Goal: Communication & Community: Ask a question

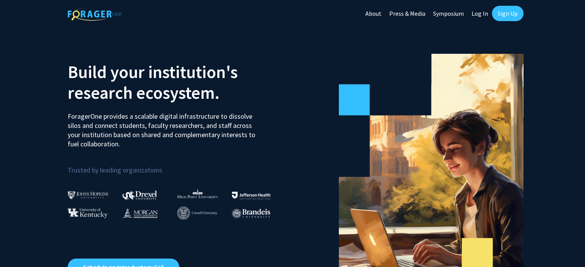
click at [518, 12] on link "Sign Up" at bounding box center [508, 13] width 32 height 15
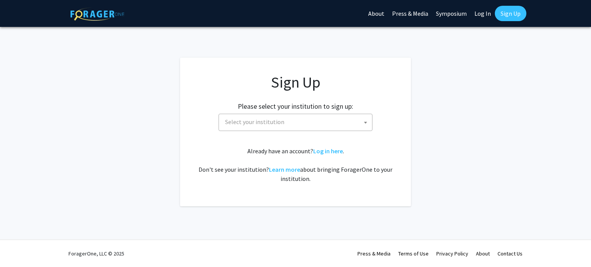
click at [283, 125] on span "Select your institution" at bounding box center [297, 122] width 150 height 16
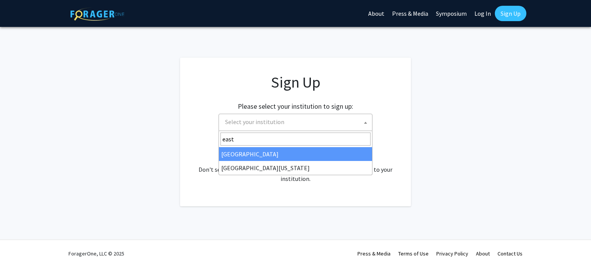
type input "east"
select select "17"
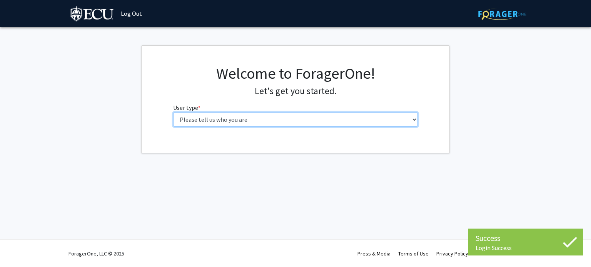
click at [314, 117] on select "Please tell us who you are Undergraduate Student Master's Student Doctoral Cand…" at bounding box center [295, 119] width 245 height 15
select select "1: undergrad"
click at [173, 112] on select "Please tell us who you are Undergraduate Student Master's Student Doctoral Cand…" at bounding box center [295, 119] width 245 height 15
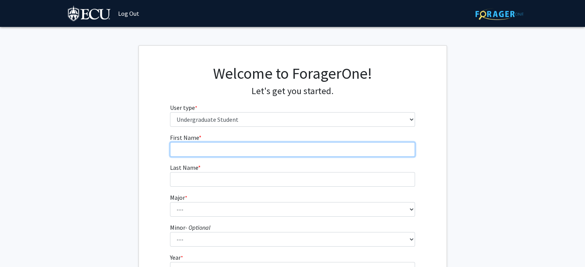
click at [239, 153] on input "First Name * required" at bounding box center [292, 149] width 245 height 15
type input "Sarvagna Saroja"
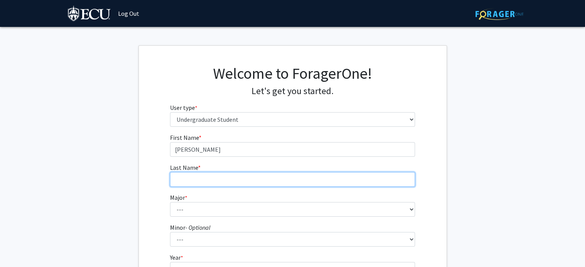
click at [240, 180] on input "Last Name * required" at bounding box center [292, 179] width 245 height 15
type input "Ravi"
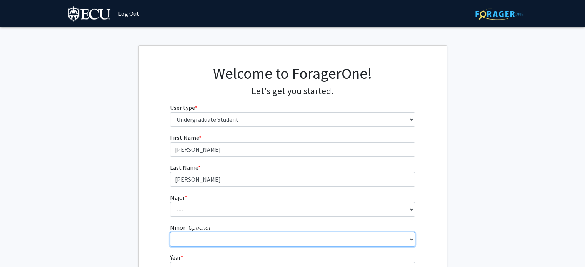
click at [262, 239] on select "--- Aerospace Studies African and African American Studies Alcohol and Drug Stu…" at bounding box center [292, 239] width 245 height 15
select select "26: 971"
click at [170, 232] on select "--- Aerospace Studies African and African American Studies Alcohol and Drug Stu…" at bounding box center [292, 239] width 245 height 15
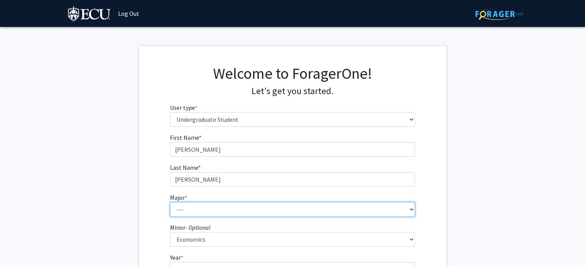
click at [240, 208] on select "--- Accounting African and African American Studies Anthropology Applied Atmosp…" at bounding box center [292, 209] width 245 height 15
select select "11: 1309"
click at [170, 202] on select "--- Accounting African and African American Studies Anthropology Applied Atmosp…" at bounding box center [292, 209] width 245 height 15
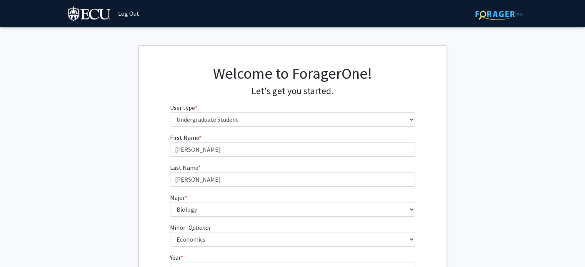
click at [492, 195] on fg-get-started "Welcome to ForagerOne! Let's get you started. User type * required Please tell …" at bounding box center [292, 197] width 585 height 304
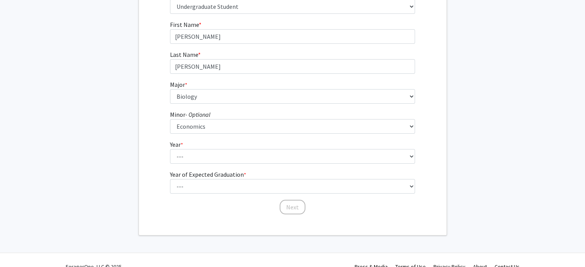
scroll to position [126, 0]
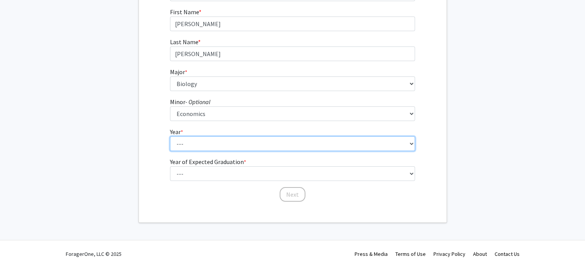
click at [248, 145] on select "--- First-year Sophomore Junior Senior Postbaccalaureate Certificate" at bounding box center [292, 144] width 245 height 15
select select "1: first-year"
click at [170, 137] on select "--- First-year Sophomore Junior Senior Postbaccalaureate Certificate" at bounding box center [292, 144] width 245 height 15
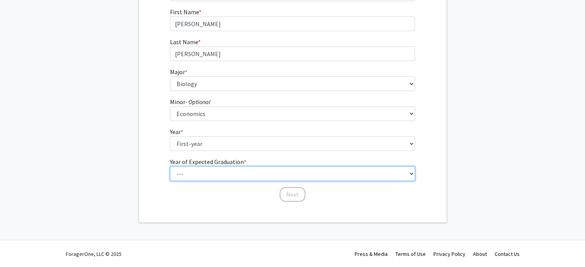
click at [247, 177] on select "--- 2025 2026 2027 2028 2029 2030 2031 2032 2033 2034" at bounding box center [292, 174] width 245 height 15
select select "3: 2027"
click at [170, 167] on select "--- 2025 2026 2027 2028 2029 2030 2031 2032 2033 2034" at bounding box center [292, 174] width 245 height 15
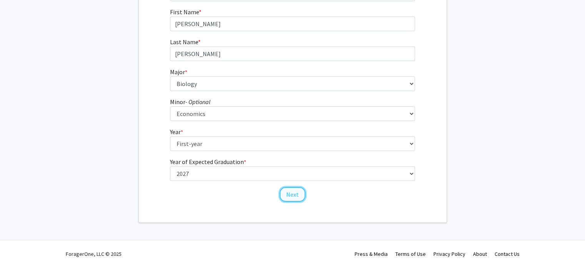
click at [297, 197] on button "Next" at bounding box center [293, 194] width 26 height 15
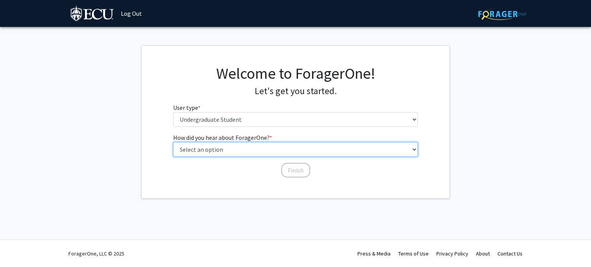
click at [225, 149] on select "Select an option Peer/student recommendation Faculty/staff recommendation Unive…" at bounding box center [295, 149] width 245 height 15
select select "1: peer_recommendation"
click at [173, 142] on select "Select an option Peer/student recommendation Faculty/staff recommendation Unive…" at bounding box center [295, 149] width 245 height 15
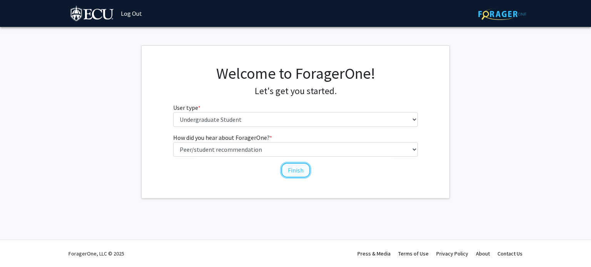
click at [295, 166] on button "Finish" at bounding box center [295, 170] width 29 height 15
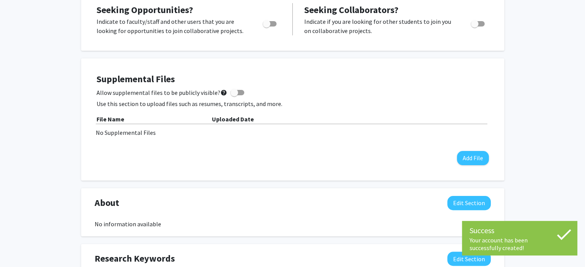
scroll to position [166, 0]
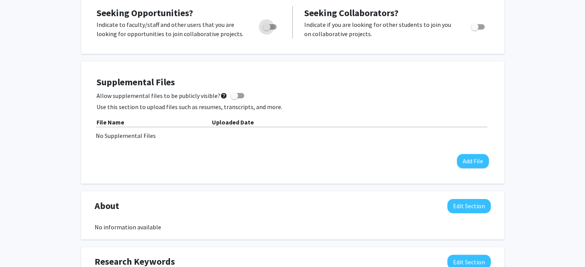
click at [273, 28] on span "Toggle" at bounding box center [270, 26] width 14 height 5
click at [267, 30] on input "Are you actively seeking opportunities?" at bounding box center [266, 30] width 0 height 0
checkbox input "true"
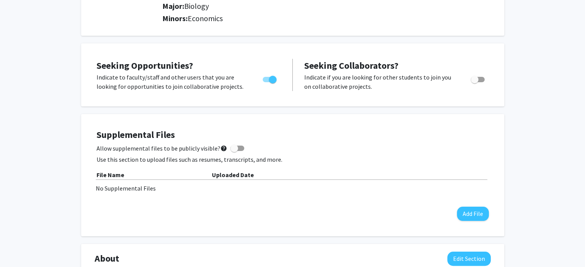
scroll to position [0, 0]
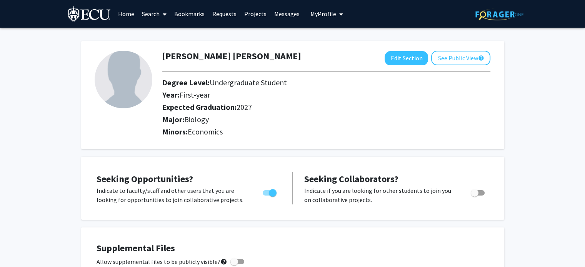
click at [126, 12] on link "Home" at bounding box center [126, 13] width 24 height 27
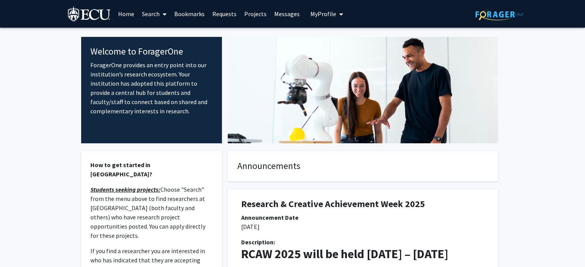
click at [248, 17] on link "Projects" at bounding box center [255, 13] width 30 height 27
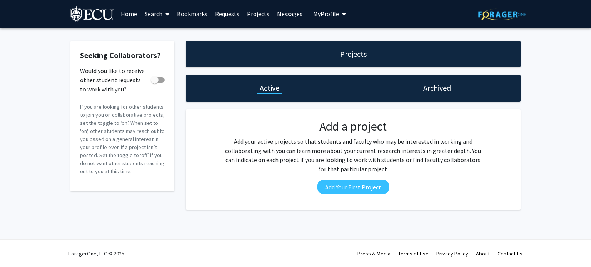
click at [129, 12] on link "Home" at bounding box center [129, 13] width 24 height 27
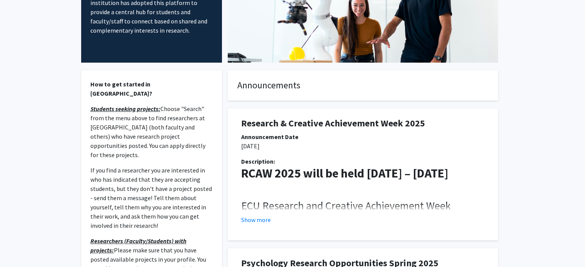
scroll to position [118, 0]
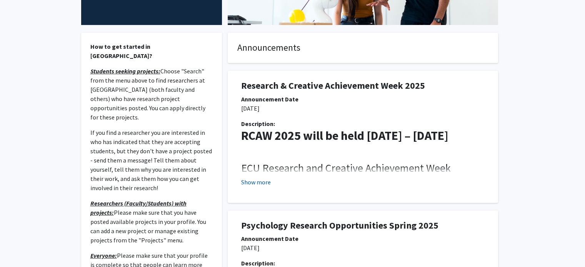
click at [263, 182] on button "Show more" at bounding box center [256, 182] width 30 height 9
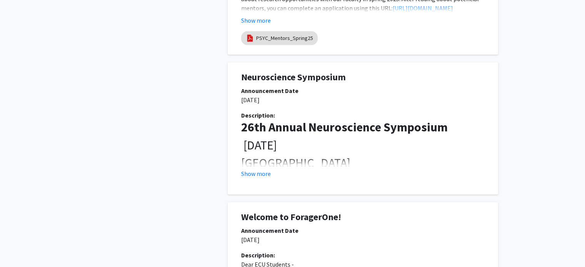
scroll to position [798, 0]
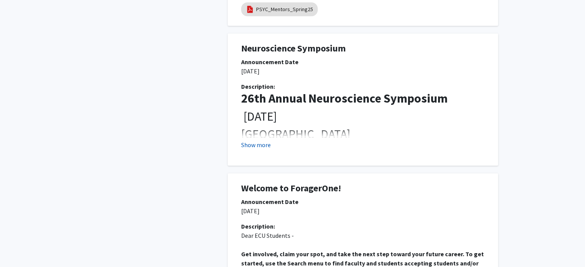
click at [258, 143] on button "Show more" at bounding box center [256, 144] width 30 height 9
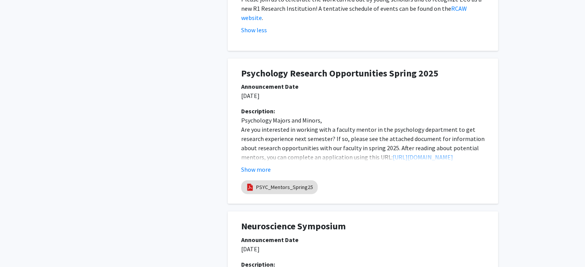
scroll to position [638, 0]
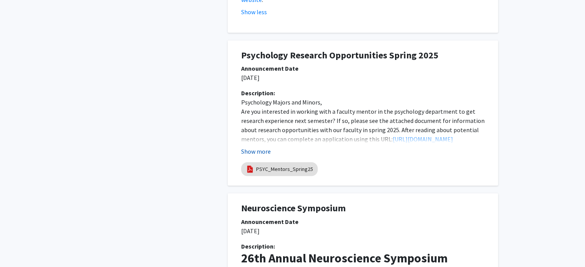
click at [263, 147] on button "Show more" at bounding box center [256, 151] width 30 height 9
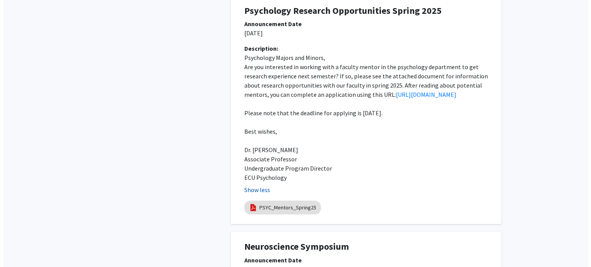
scroll to position [682, 0]
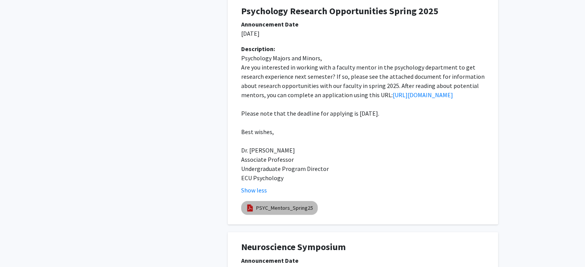
click at [292, 212] on link "PSYC_Mentors_Spring25" at bounding box center [284, 208] width 57 height 8
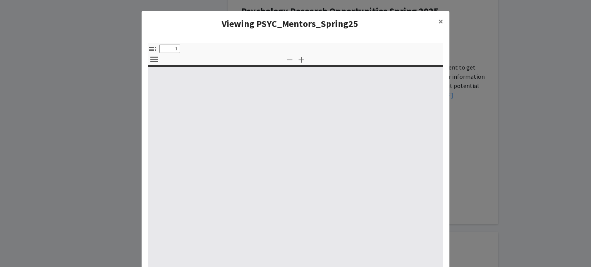
select select "custom"
type input "0"
select select "custom"
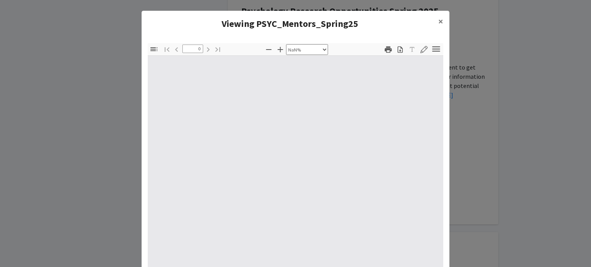
type input "1"
select select "auto"
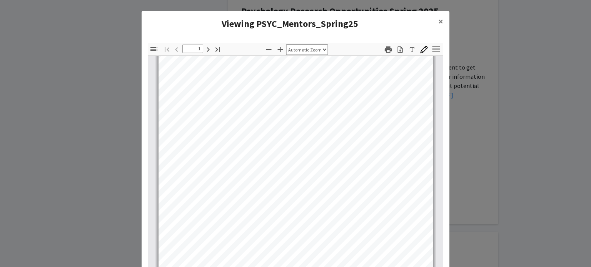
scroll to position [155, 0]
type input "2"
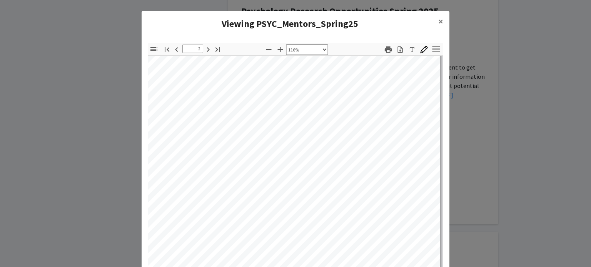
select select "custom"
type input "2"
select select "custom"
type input "2"
select select "custom"
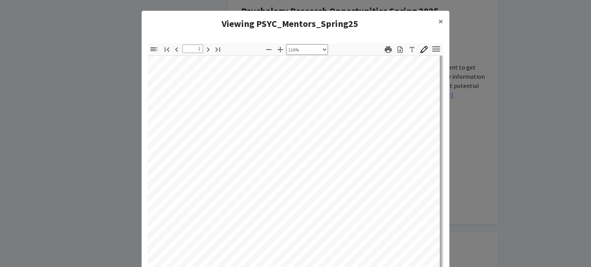
type input "2"
select select "custom"
type input "2"
select select "custom"
type input "1"
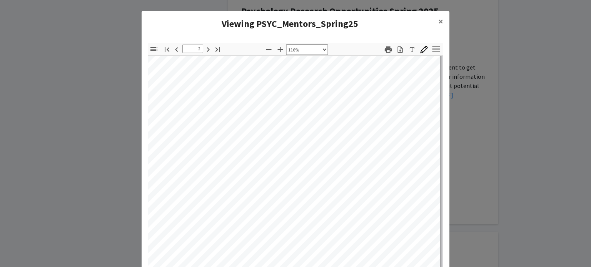
select select "custom"
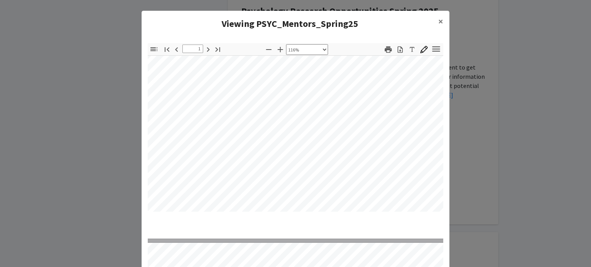
type input "1"
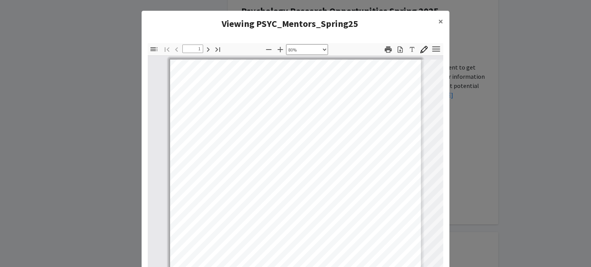
select select "custom"
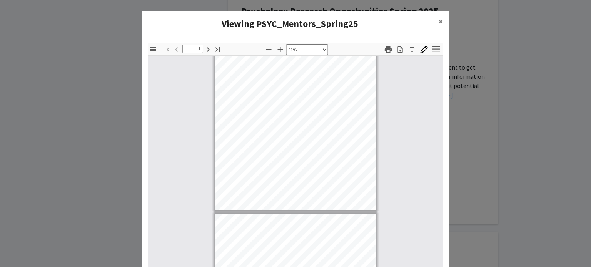
type input "2"
select select "custom"
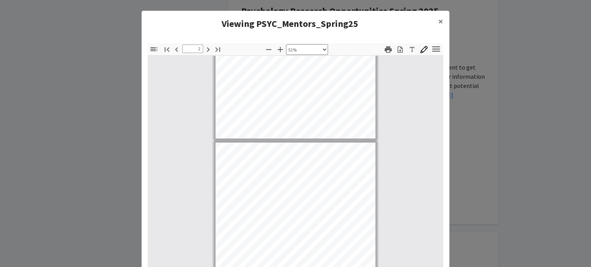
scroll to position [126, 0]
type input "2"
select select "custom"
type input "2"
select select "custom"
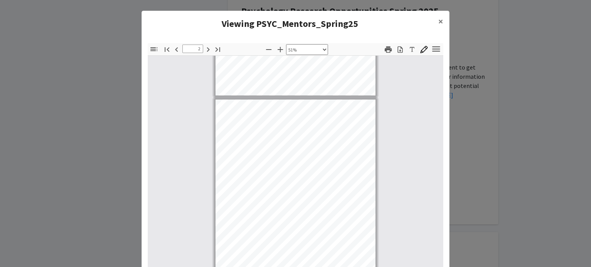
type input "2"
select select "custom"
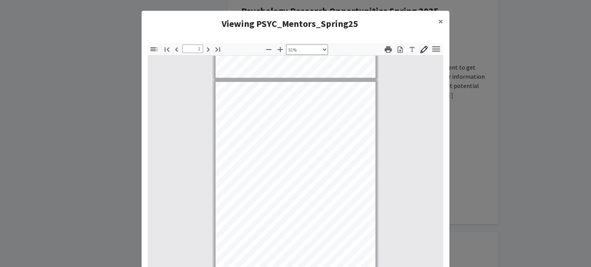
type input "2"
select select "custom"
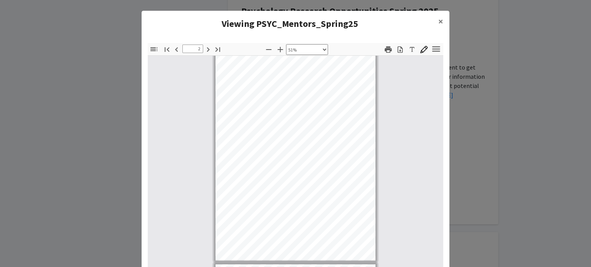
type input "2"
select select "custom"
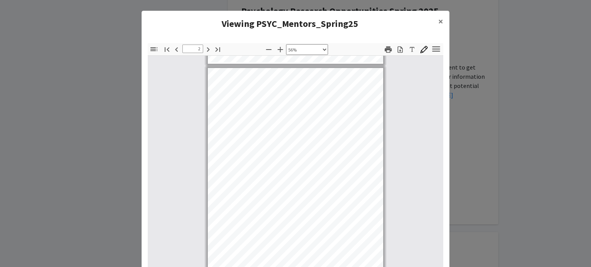
type input "2"
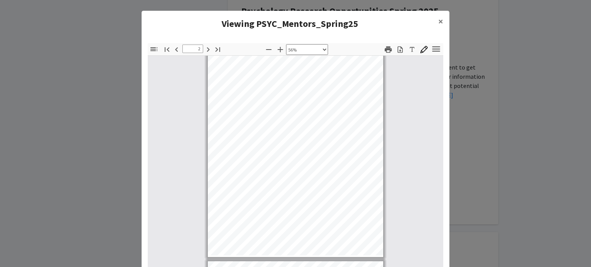
select select "custom"
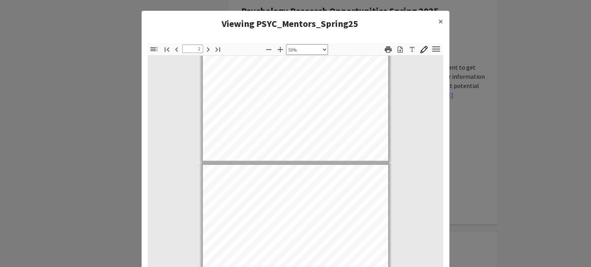
type input "1"
select select "custom"
type input "2"
select select "custom"
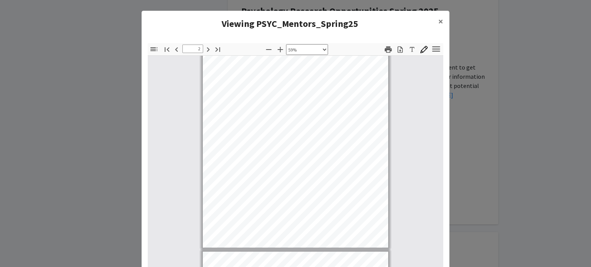
scroll to position [297, 0]
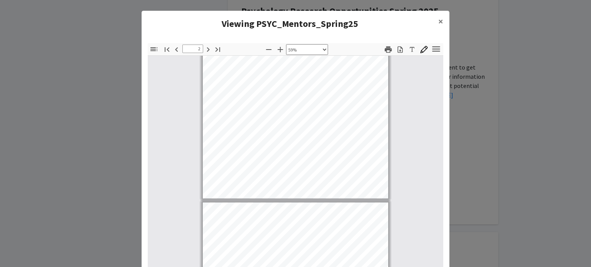
type input "3"
select select "custom"
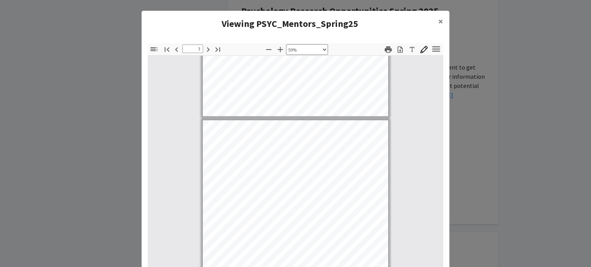
type input "3"
select select "custom"
type input "3"
select select "custom"
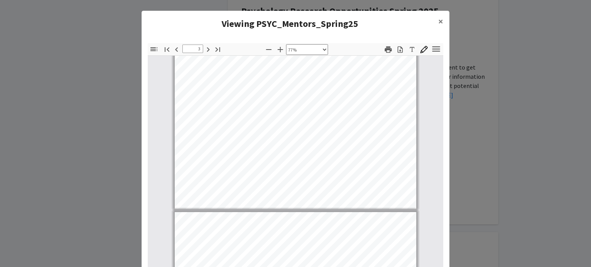
scroll to position [798, 0]
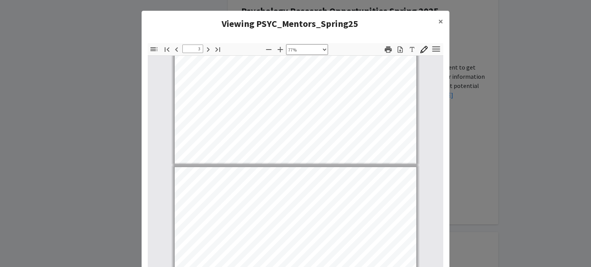
type input "4"
select select "custom"
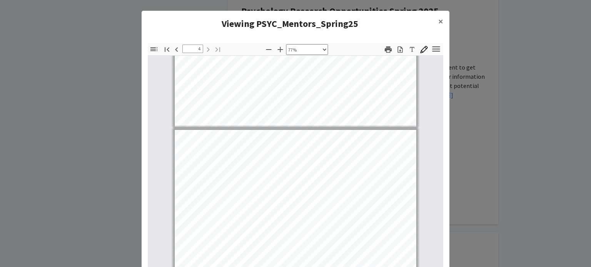
scroll to position [899, 0]
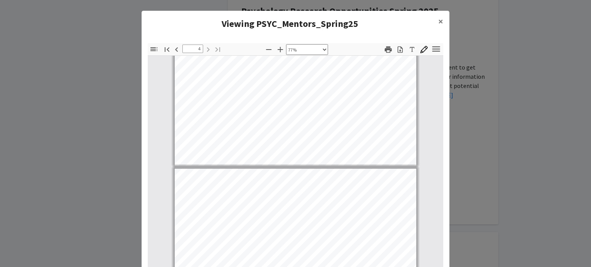
type input "3"
select select "custom"
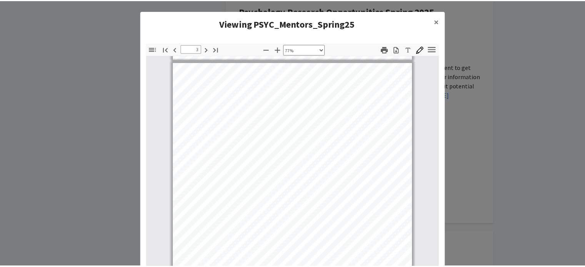
scroll to position [630, 0]
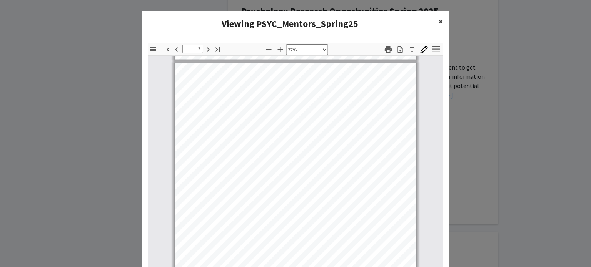
click at [438, 26] on span "×" at bounding box center [440, 21] width 5 height 12
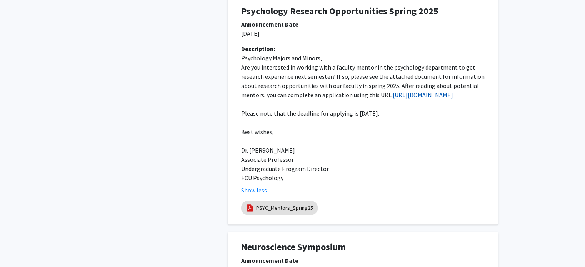
click at [393, 99] on link "https://ecu.az1.qualtrics.com/jfe/form/SV_8hUPfb3FE7eJxAy" at bounding box center [423, 95] width 60 height 8
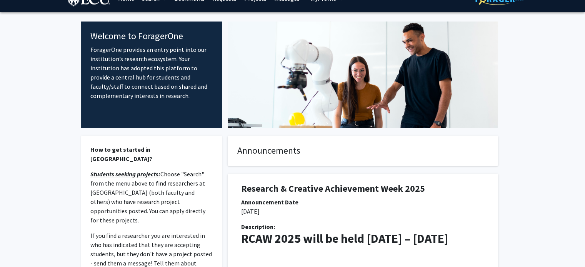
scroll to position [0, 0]
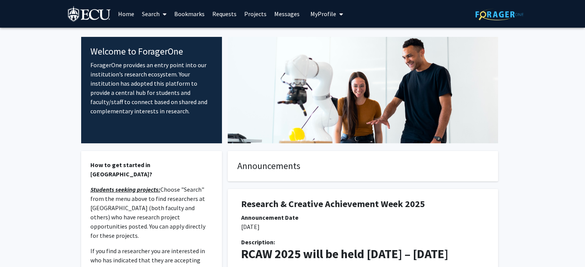
click at [152, 16] on link "Search" at bounding box center [154, 13] width 32 height 27
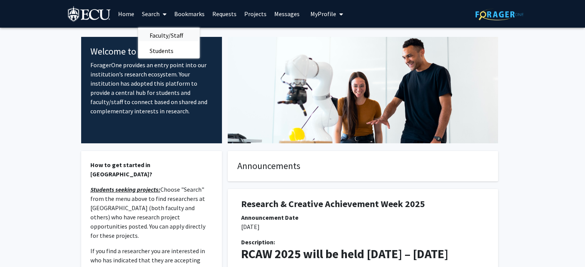
click at [174, 35] on span "Faculty/Staff" at bounding box center [166, 35] width 57 height 15
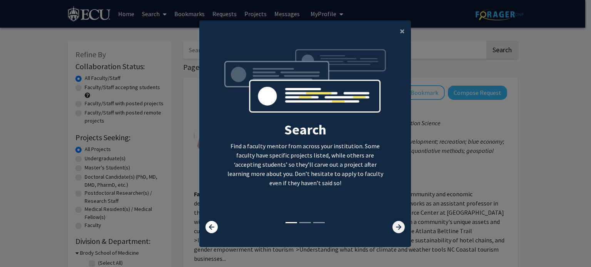
click at [395, 231] on icon at bounding box center [398, 227] width 12 height 12
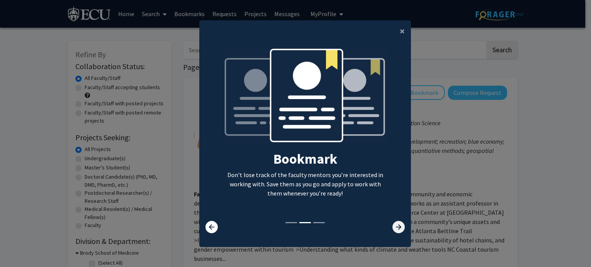
click at [395, 226] on icon at bounding box center [398, 227] width 12 height 12
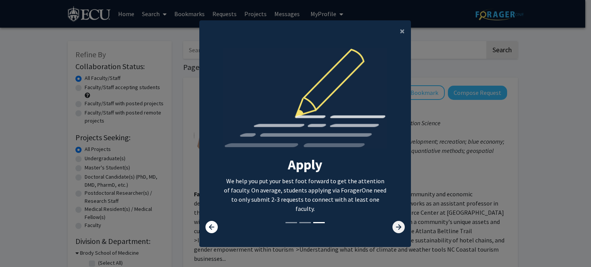
click at [398, 225] on icon at bounding box center [398, 227] width 12 height 12
click at [400, 34] on span "×" at bounding box center [402, 31] width 5 height 12
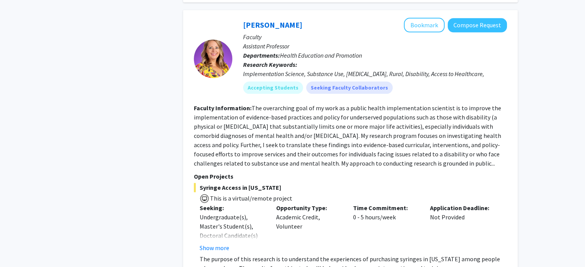
scroll to position [846, 0]
click at [210, 244] on button "Show more" at bounding box center [215, 248] width 30 height 9
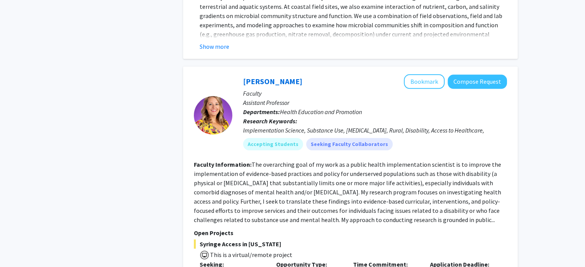
scroll to position [789, 0]
click at [424, 78] on button "Bookmark" at bounding box center [424, 82] width 41 height 15
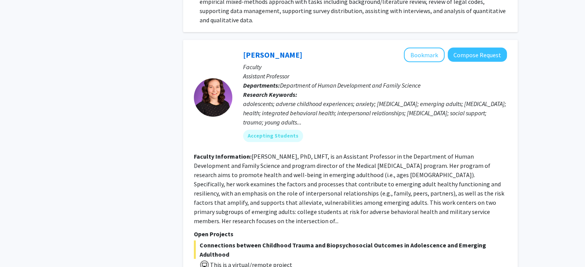
scroll to position [2235, 0]
click at [426, 47] on button "Bookmark" at bounding box center [424, 54] width 41 height 15
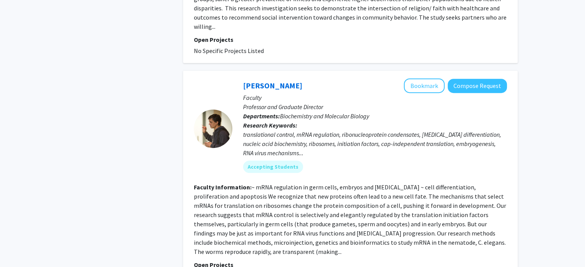
scroll to position [3357, 0]
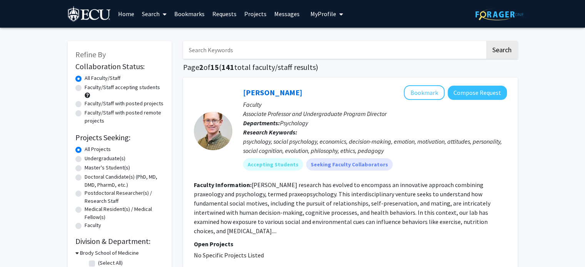
click at [85, 162] on label "Undergraduate(s)" at bounding box center [105, 159] width 41 height 8
click at [85, 160] on input "Undergraduate(s)" at bounding box center [87, 157] width 5 height 5
radio input "true"
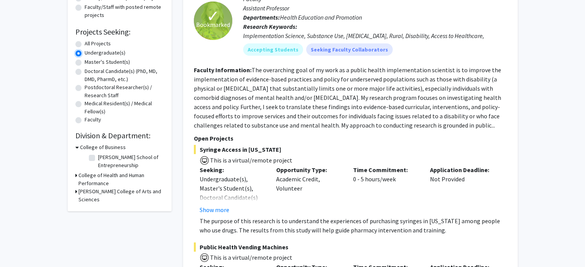
scroll to position [106, 0]
click at [132, 179] on h3 "College of Health and Human Performance" at bounding box center [120, 179] width 85 height 16
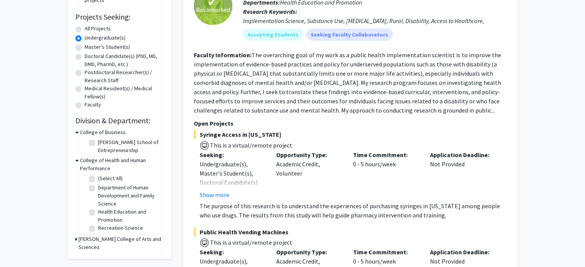
scroll to position [121, 0]
click at [140, 163] on h3 "College of Health and Human Performance" at bounding box center [122, 164] width 84 height 16
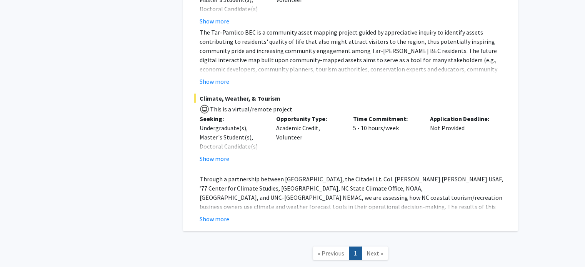
scroll to position [1895, 0]
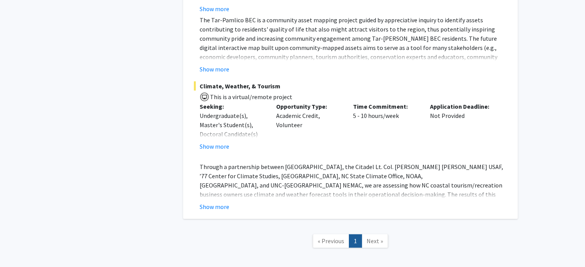
click at [375, 237] on span "Next »" at bounding box center [375, 241] width 17 height 8
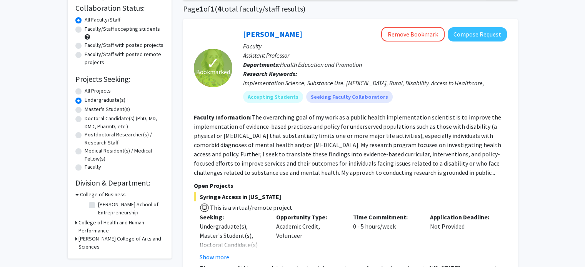
scroll to position [0, 0]
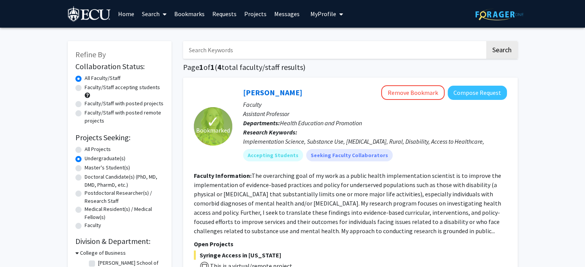
click at [85, 88] on label "Faculty/Staff accepting students" at bounding box center [122, 87] width 75 height 8
click at [85, 88] on input "Faculty/Staff accepting students" at bounding box center [87, 85] width 5 height 5
radio input "true"
click at [85, 78] on label "All Faculty/Staff" at bounding box center [103, 78] width 36 height 8
click at [85, 78] on input "All Faculty/Staff" at bounding box center [87, 76] width 5 height 5
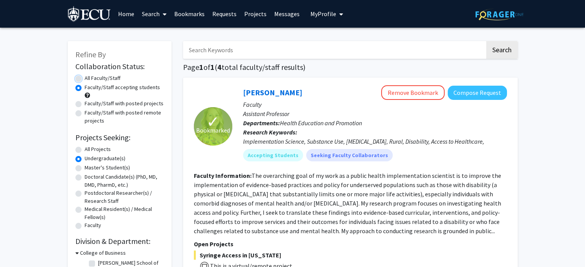
radio input "true"
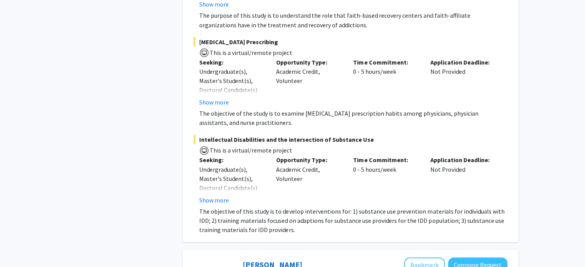
scroll to position [622, 0]
click at [210, 195] on button "Show more" at bounding box center [215, 199] width 30 height 9
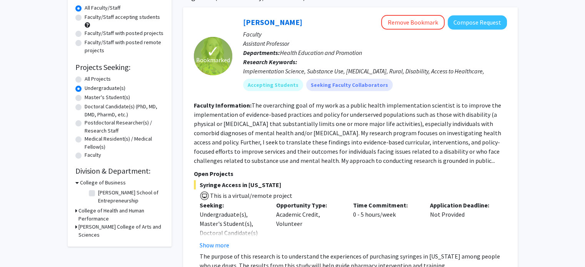
scroll to position [68, 0]
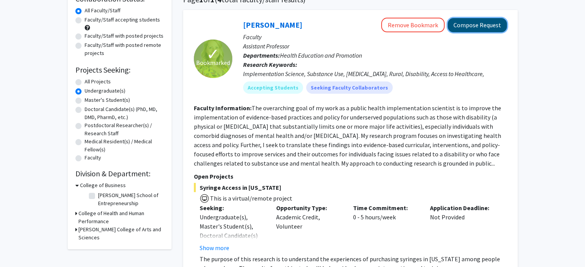
click at [475, 27] on button "Compose Request" at bounding box center [477, 25] width 59 height 14
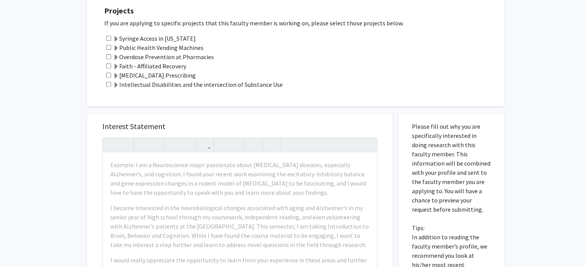
scroll to position [311, 0]
click at [49, 85] on div "All Requests Request for Lori Ann Eldridge Request for Lori Ann Eldridge Depart…" at bounding box center [292, 94] width 585 height 755
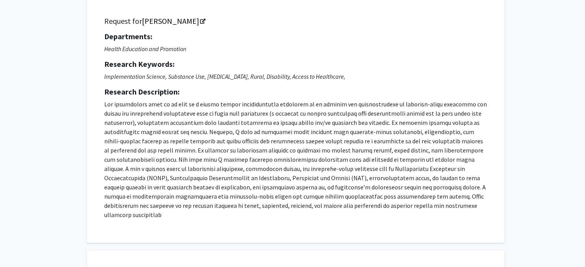
scroll to position [0, 0]
